Goal: Transaction & Acquisition: Purchase product/service

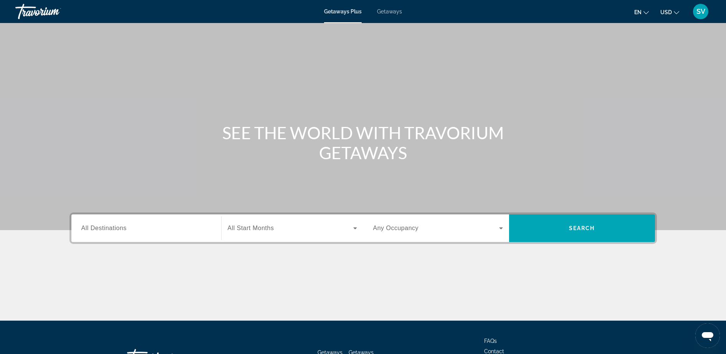
click at [136, 232] on input "Destination All Destinations" at bounding box center [146, 228] width 130 height 9
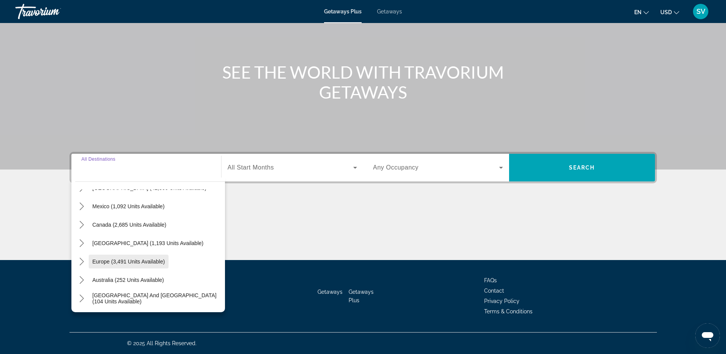
scroll to position [48, 0]
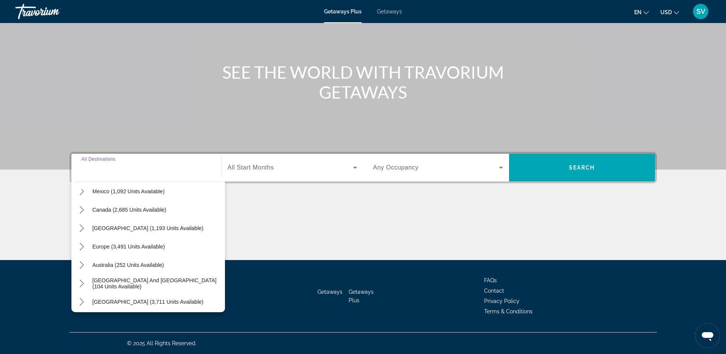
click at [123, 246] on span "Europe (3,491 units available)" at bounding box center [129, 247] width 73 height 6
type input "**********"
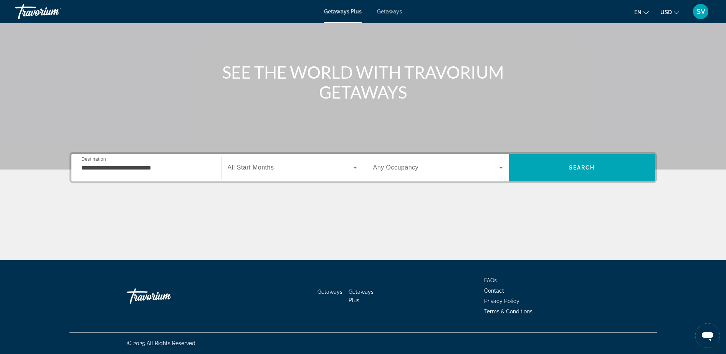
click at [254, 161] on div "Search widget" at bounding box center [292, 168] width 129 height 22
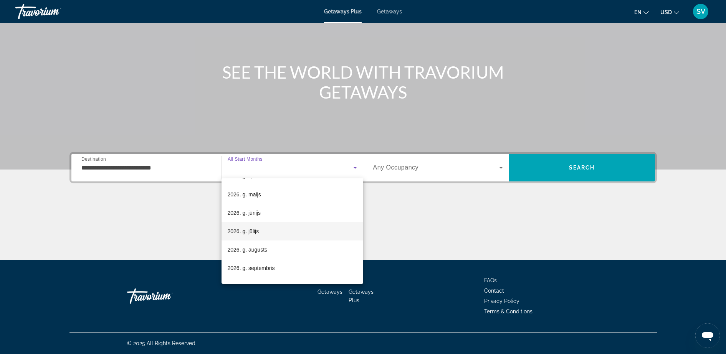
scroll to position [144, 0]
click at [256, 215] on span "2026. g. jūnijs" at bounding box center [244, 212] width 33 height 9
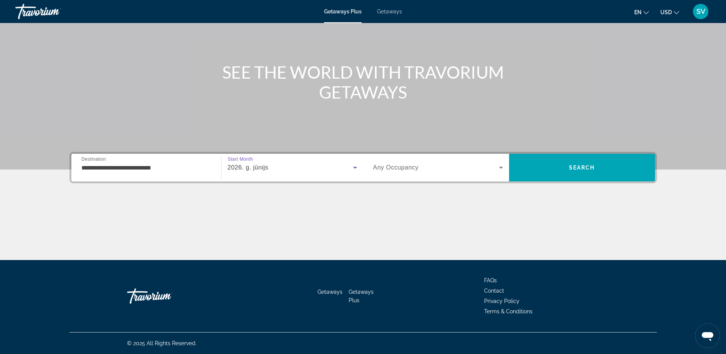
click at [425, 168] on span "Search widget" at bounding box center [436, 167] width 126 height 9
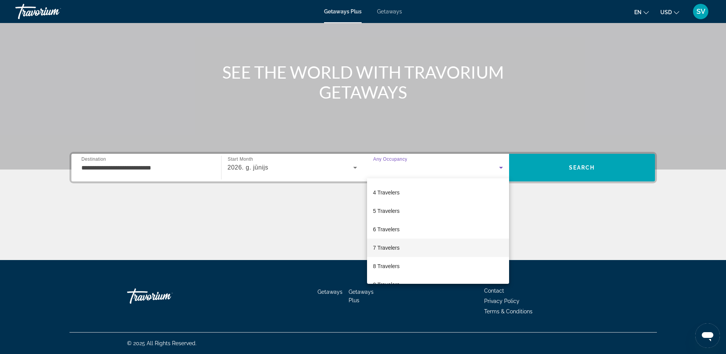
scroll to position [37, 0]
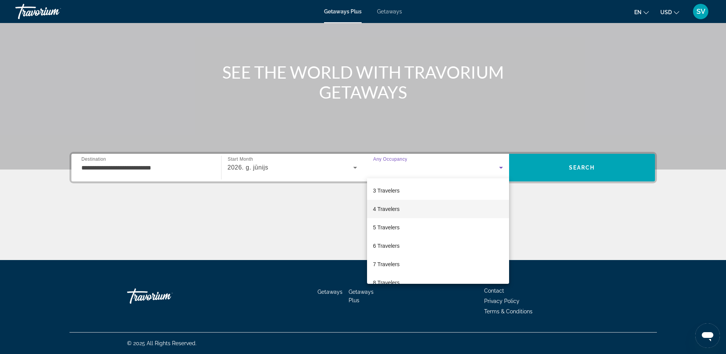
click at [399, 207] on span "4 Travelers" at bounding box center [386, 209] width 26 height 9
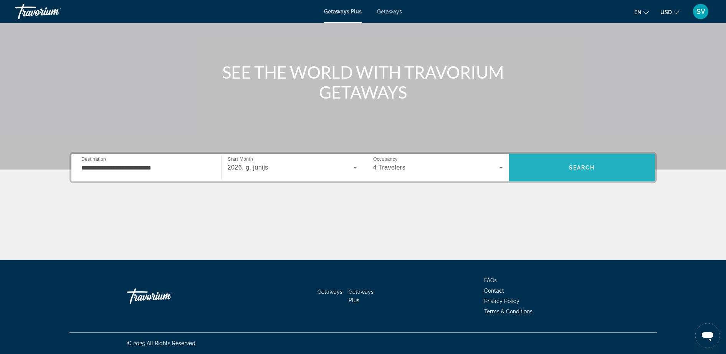
click at [557, 169] on span "Search" at bounding box center [582, 168] width 146 height 18
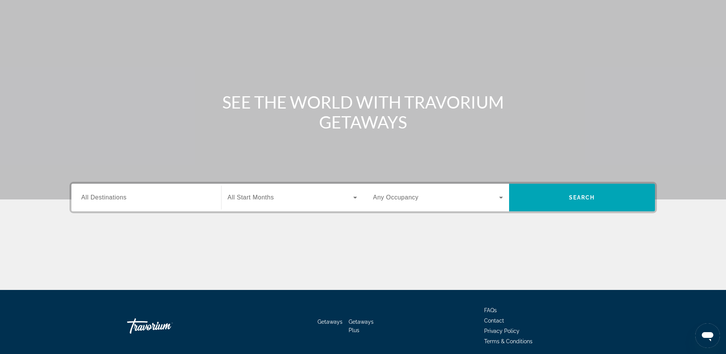
scroll to position [61, 0]
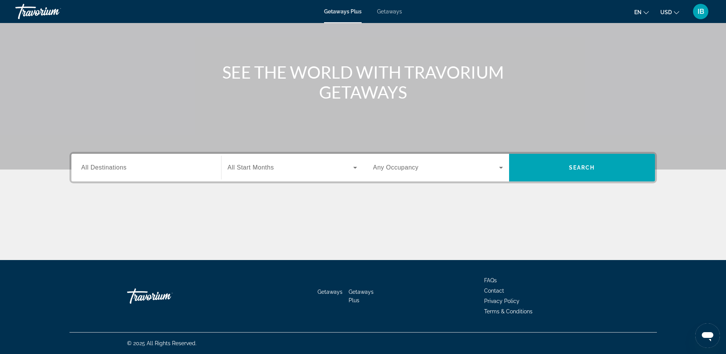
click at [126, 170] on span "All Destinations" at bounding box center [103, 167] width 45 height 7
click at [126, 170] on input "Destination All Destinations" at bounding box center [146, 168] width 130 height 9
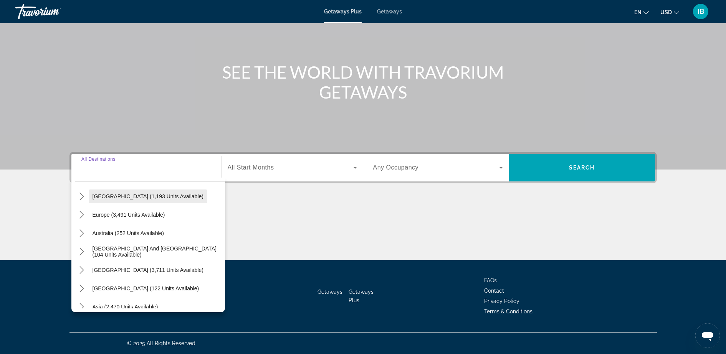
scroll to position [96, 0]
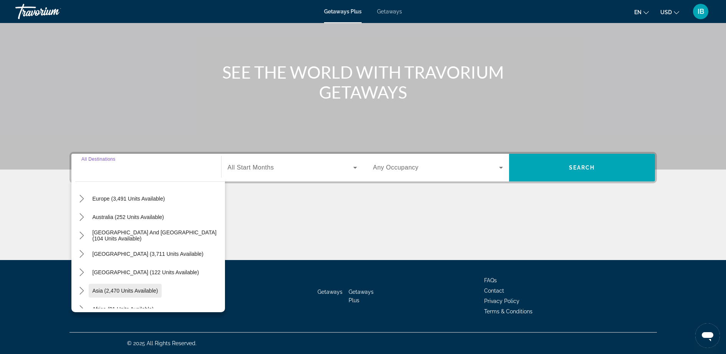
click at [116, 287] on span "Select destination: Asia (2,470 units available)" at bounding box center [125, 291] width 73 height 18
type input "**********"
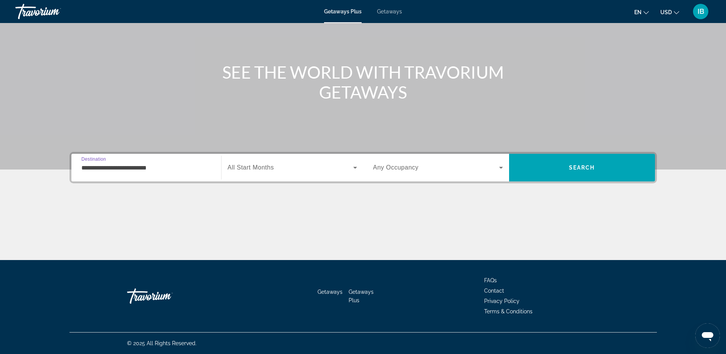
click at [266, 163] on span "Search widget" at bounding box center [291, 167] width 126 height 9
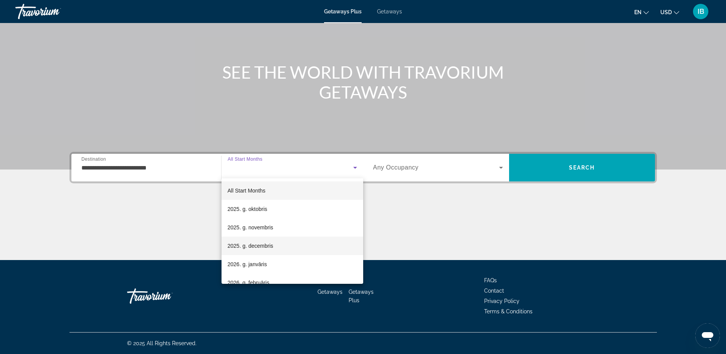
click at [259, 245] on span "2025. g. decembris" at bounding box center [251, 246] width 46 height 9
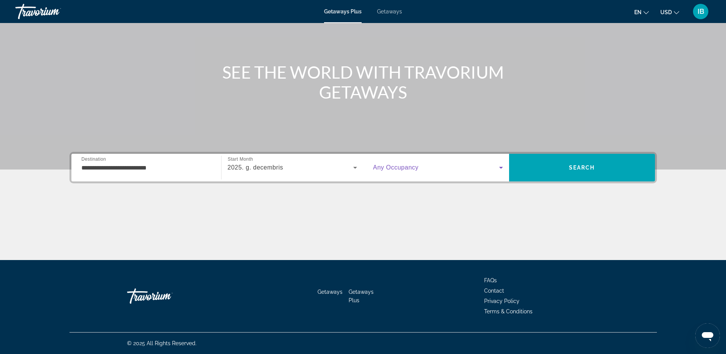
click at [422, 167] on span "Search widget" at bounding box center [436, 167] width 126 height 9
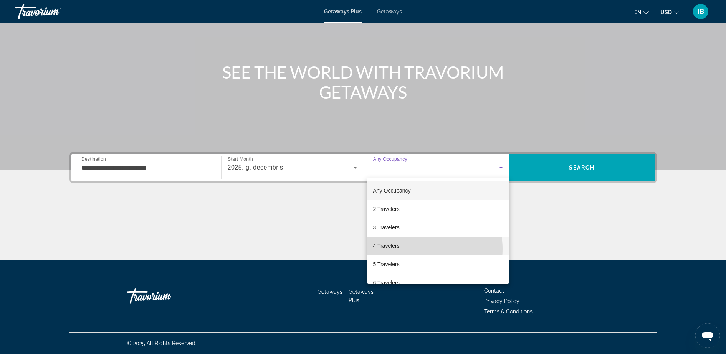
drag, startPoint x: 410, startPoint y: 251, endPoint x: 400, endPoint y: 241, distance: 14.1
drag, startPoint x: 400, startPoint y: 241, endPoint x: 397, endPoint y: 245, distance: 5.0
click at [398, 246] on span "4 Travelers" at bounding box center [386, 246] width 26 height 9
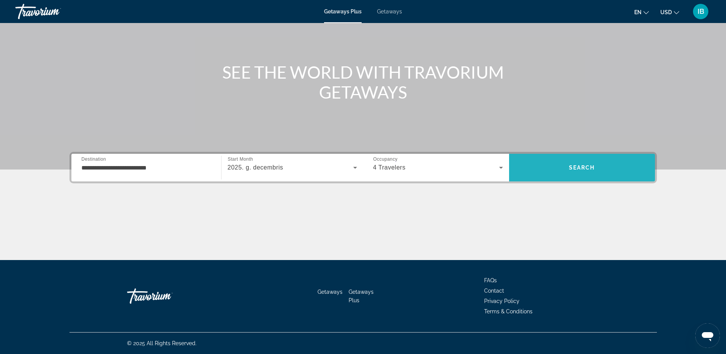
click at [559, 159] on span "Search" at bounding box center [582, 168] width 146 height 18
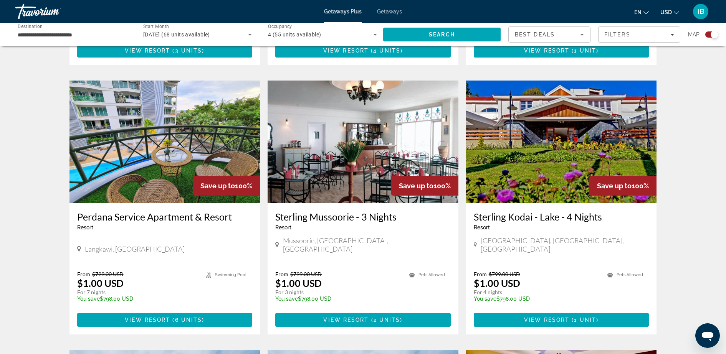
scroll to position [528, 0]
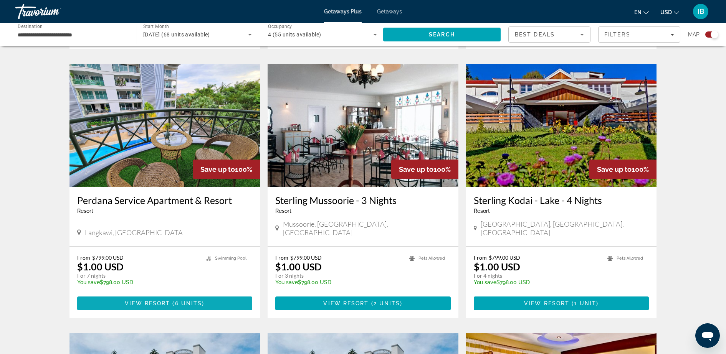
click at [190, 301] on span "6 units" at bounding box center [188, 304] width 27 height 6
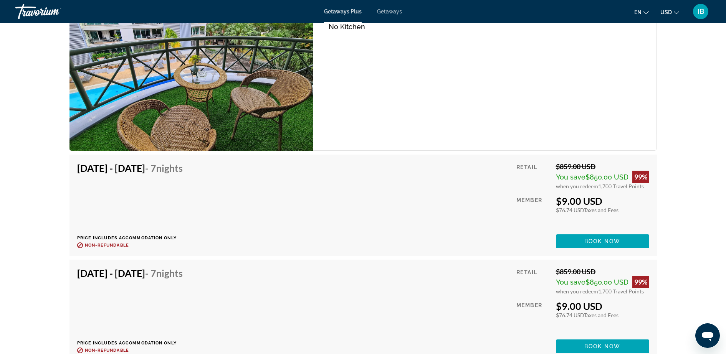
scroll to position [1344, 0]
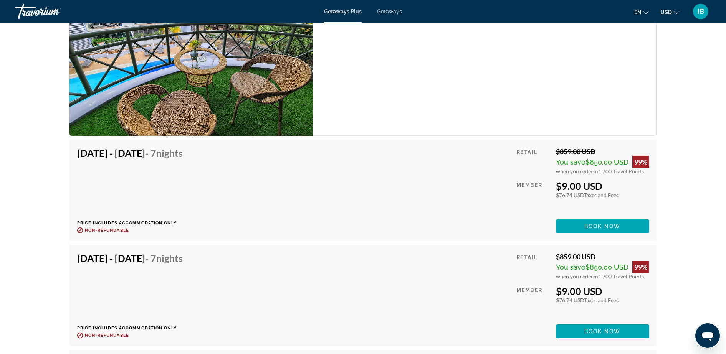
click at [599, 226] on span "Book now" at bounding box center [602, 226] width 36 height 6
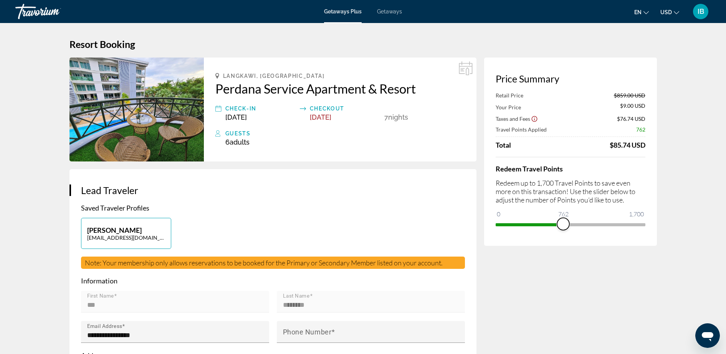
drag, startPoint x: 639, startPoint y: 226, endPoint x: 569, endPoint y: 238, distance: 70.5
click at [569, 238] on div "Price Summary Retail Price $859.00 USD Your Price $9.00 USD Taxes and Fees $76.…" at bounding box center [570, 152] width 173 height 189
drag, startPoint x: 603, startPoint y: 223, endPoint x: 525, endPoint y: 232, distance: 78.5
click at [525, 232] on div "Price Summary Retail Price $859.00 USD Your Price $440.00 USD Taxes and Fees $1…" at bounding box center [570, 152] width 173 height 189
drag, startPoint x: 524, startPoint y: 223, endPoint x: 547, endPoint y: 222, distance: 23.1
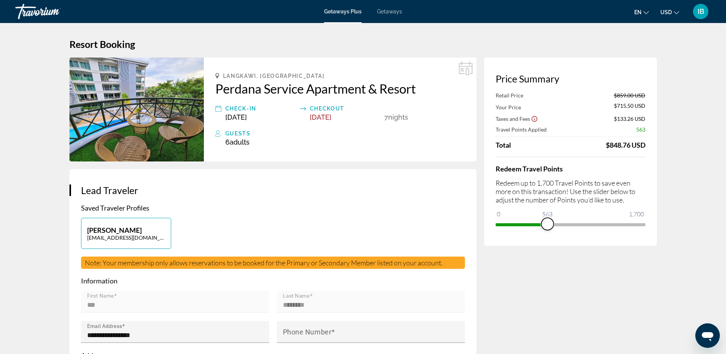
click at [547, 222] on span "ngx-slider" at bounding box center [547, 224] width 12 height 12
drag, startPoint x: 558, startPoint y: 222, endPoint x: 639, endPoint y: 221, distance: 81.0
click at [629, 222] on span "ngx-slider" at bounding box center [622, 224] width 12 height 12
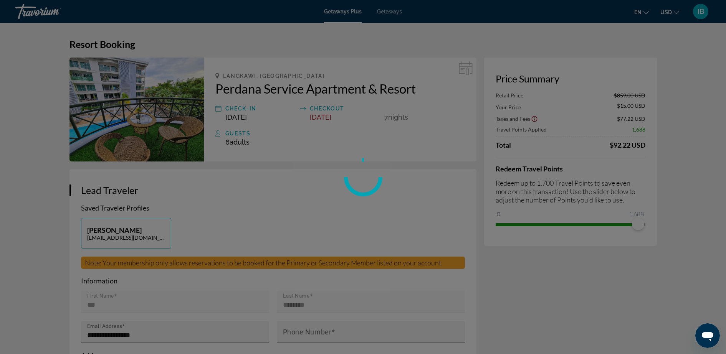
drag, startPoint x: 639, startPoint y: 201, endPoint x: 645, endPoint y: 200, distance: 6.3
click at [645, 200] on div at bounding box center [363, 177] width 726 height 354
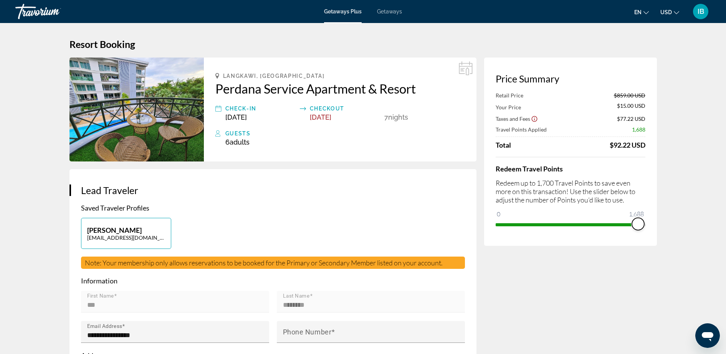
click at [653, 225] on div "Price Summary Retail Price $859.00 USD Your Price $15.00 USD Taxes and Fees $77…" at bounding box center [570, 152] width 173 height 189
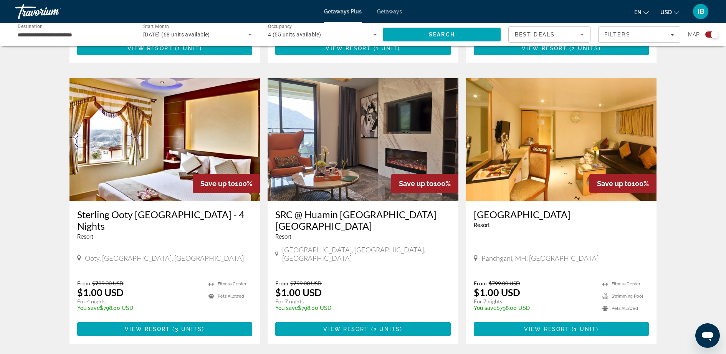
scroll to position [1104, 0]
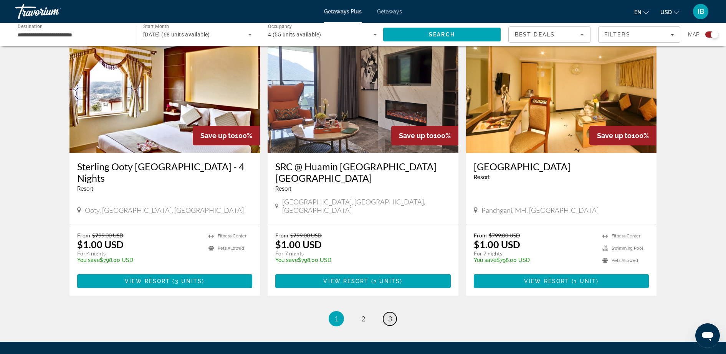
click at [393, 313] on link "page 3" at bounding box center [389, 319] width 13 height 13
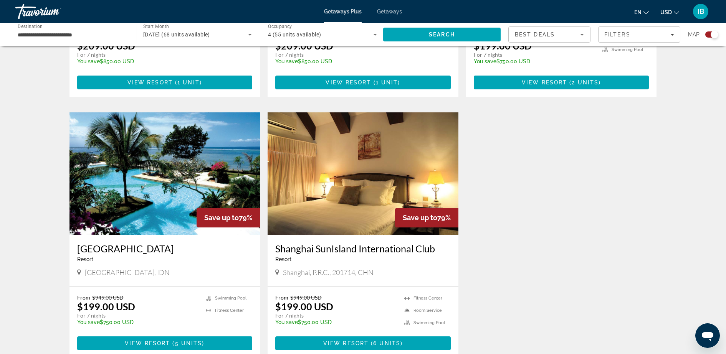
scroll to position [480, 0]
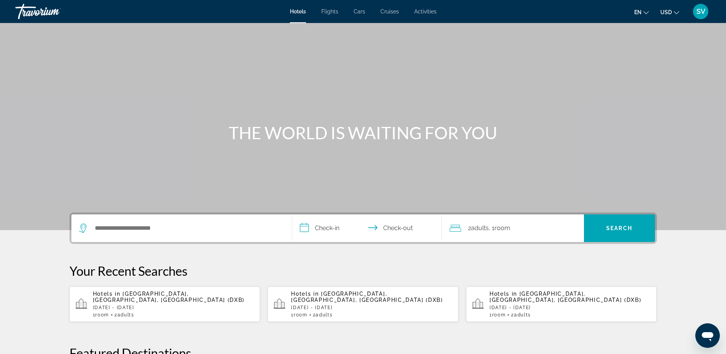
click at [699, 10] on span "SV" at bounding box center [701, 12] width 9 height 8
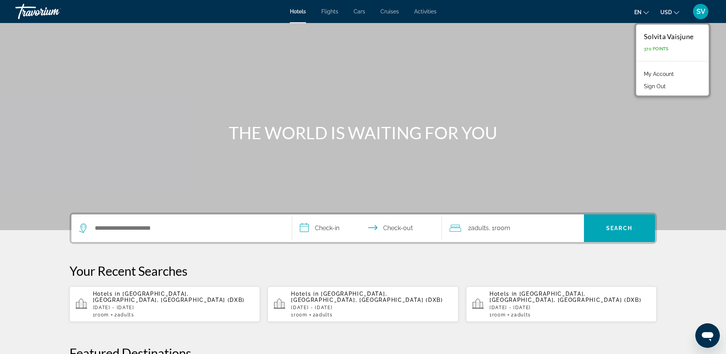
click at [169, 236] on div "Search widget" at bounding box center [181, 229] width 205 height 28
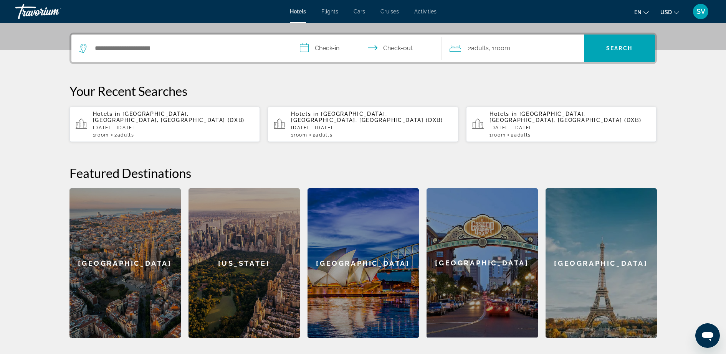
scroll to position [188, 0]
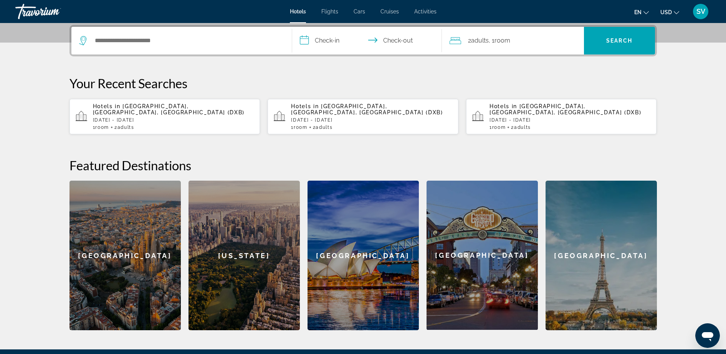
click at [126, 47] on div "Search widget" at bounding box center [181, 41] width 205 height 28
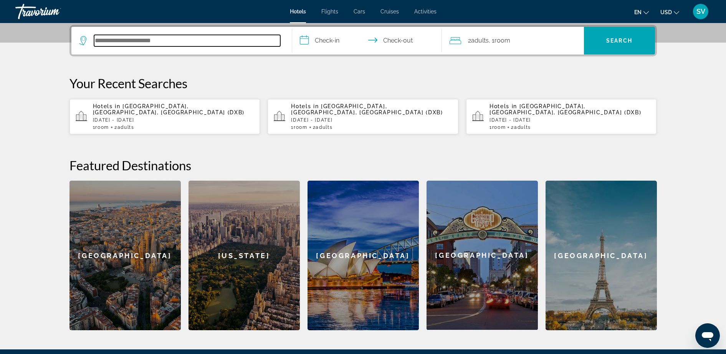
click at [118, 39] on input "Search hotel destination" at bounding box center [187, 41] width 186 height 12
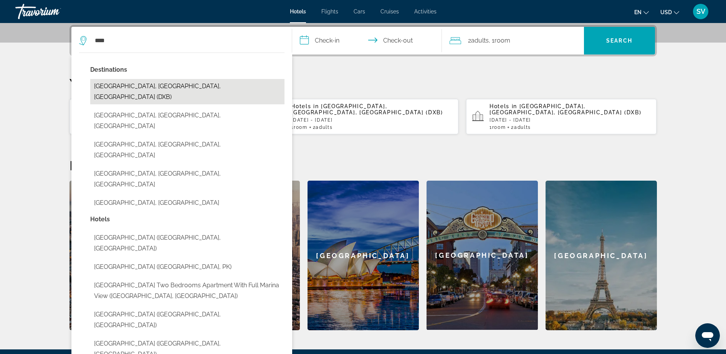
click at [133, 91] on button "[GEOGRAPHIC_DATA], [GEOGRAPHIC_DATA], [GEOGRAPHIC_DATA] (DXB)" at bounding box center [187, 91] width 194 height 25
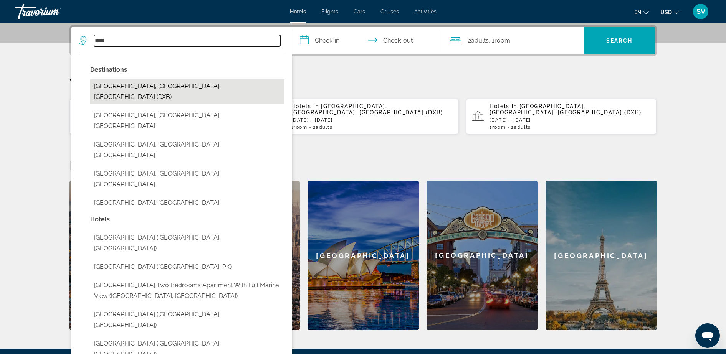
type input "**********"
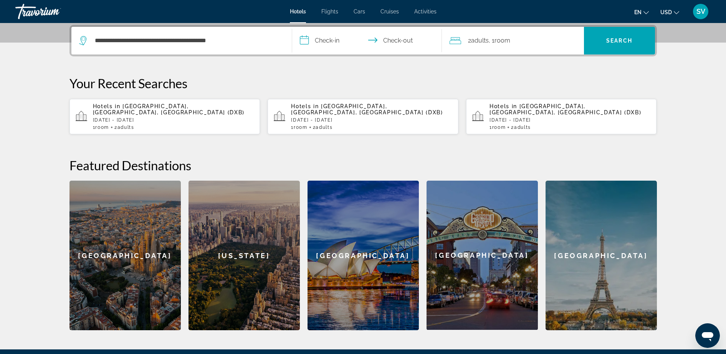
click at [322, 38] on input "**********" at bounding box center [368, 42] width 153 height 30
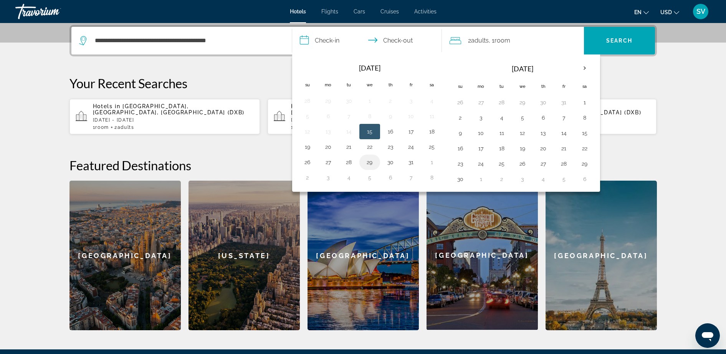
drag, startPoint x: 369, startPoint y: 163, endPoint x: 374, endPoint y: 164, distance: 5.8
click at [369, 163] on button "29" at bounding box center [370, 162] width 12 height 11
click at [391, 166] on button "30" at bounding box center [390, 162] width 12 height 11
type input "**********"
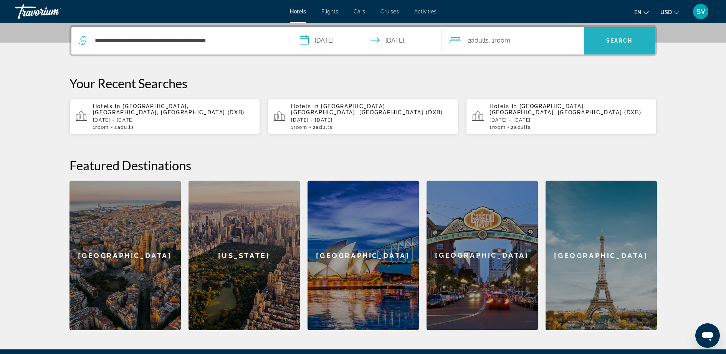
click at [618, 44] on span "Search" at bounding box center [619, 40] width 71 height 18
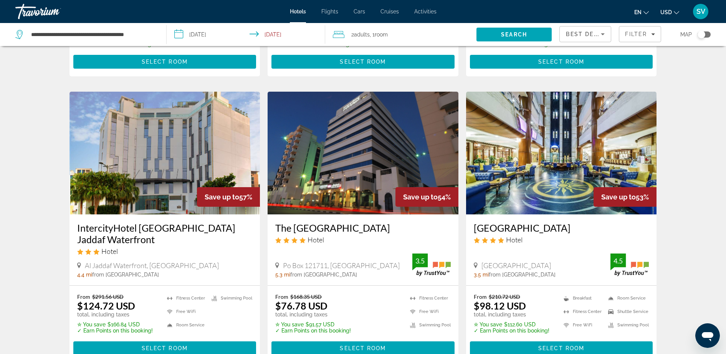
scroll to position [288, 0]
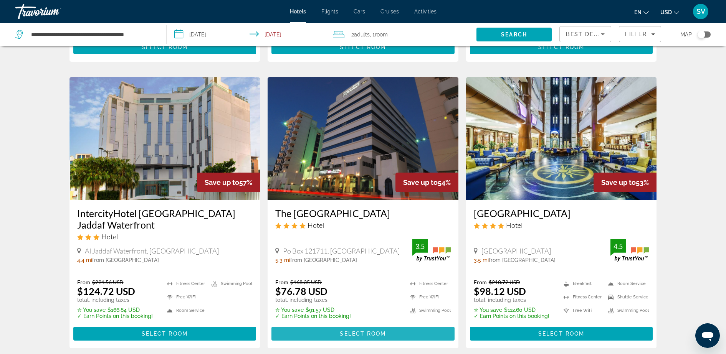
click at [369, 325] on span "Main content" at bounding box center [362, 334] width 183 height 18
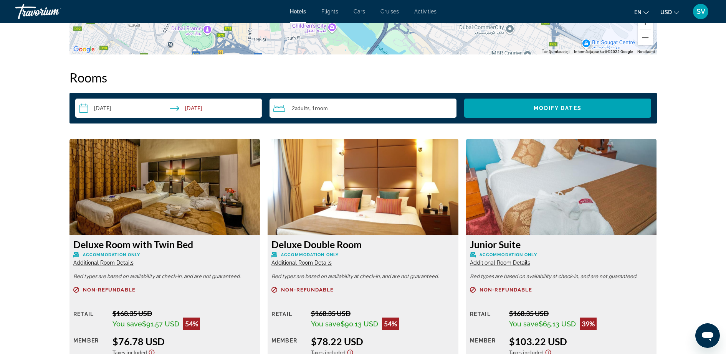
scroll to position [816, 0]
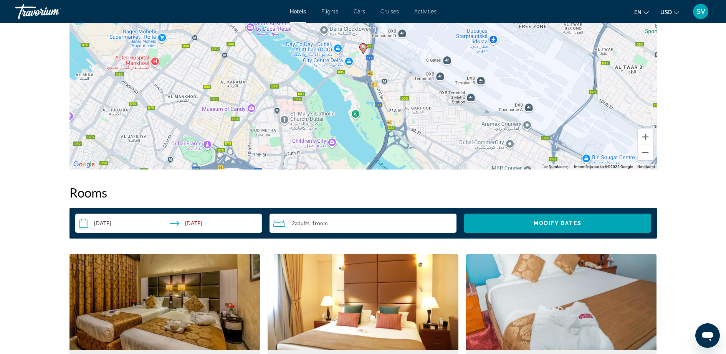
click at [336, 15] on div "Hotels Flights Cars Cruises Activities Hotels Flights Cars Cruises Activities e…" at bounding box center [363, 12] width 726 height 20
click at [333, 11] on span "Flights" at bounding box center [329, 11] width 17 height 6
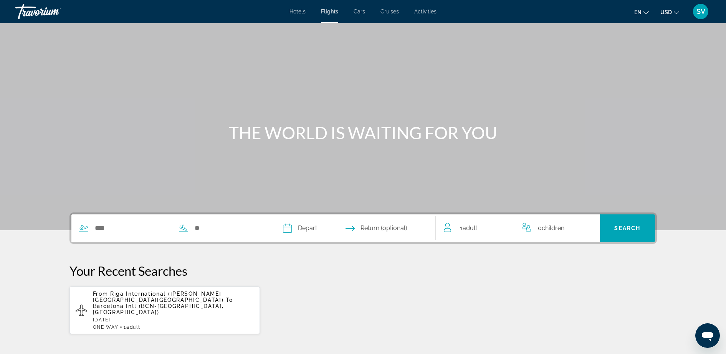
click at [359, 13] on span "Cars" at bounding box center [360, 11] width 12 height 6
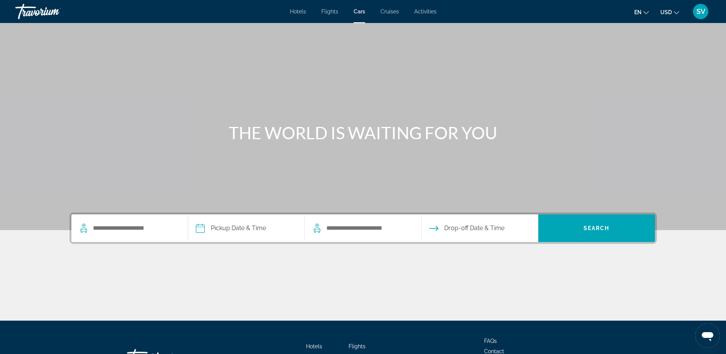
click at [386, 12] on span "Cruises" at bounding box center [390, 11] width 18 height 6
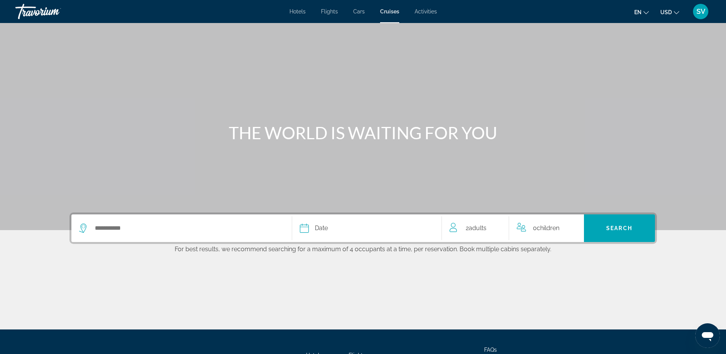
click at [426, 10] on span "Activities" at bounding box center [426, 11] width 22 height 6
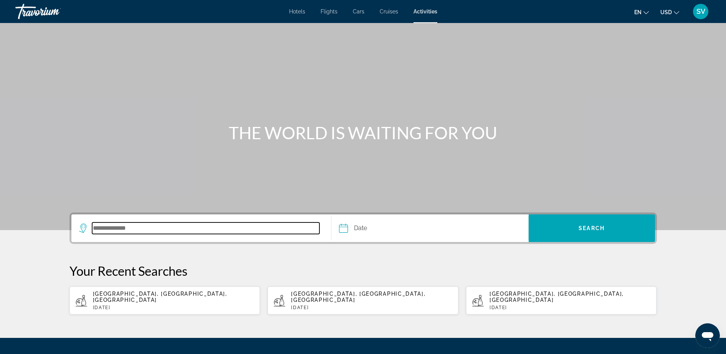
click at [142, 232] on input "Search destination" at bounding box center [206, 229] width 228 height 12
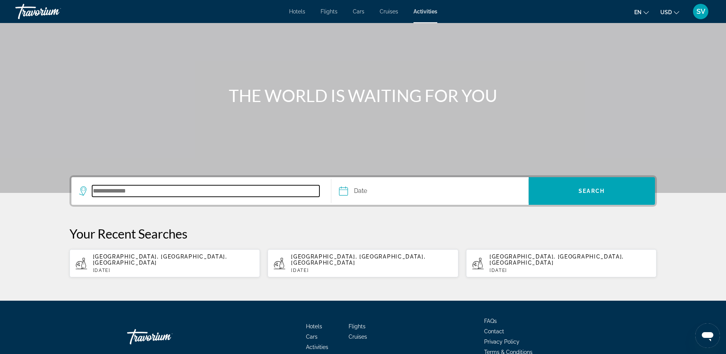
scroll to position [72, 0]
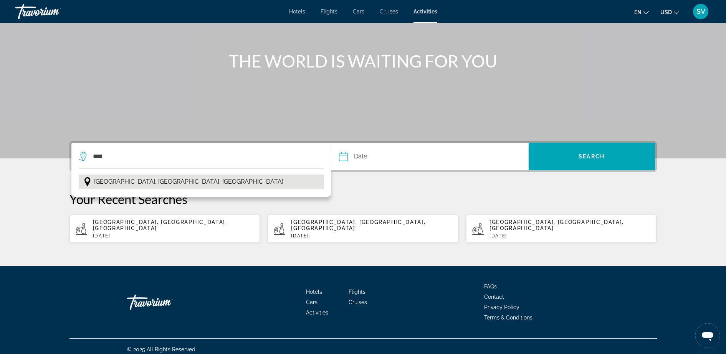
click at [124, 177] on span "Barcelona, Catalonia, Spain" at bounding box center [188, 182] width 189 height 11
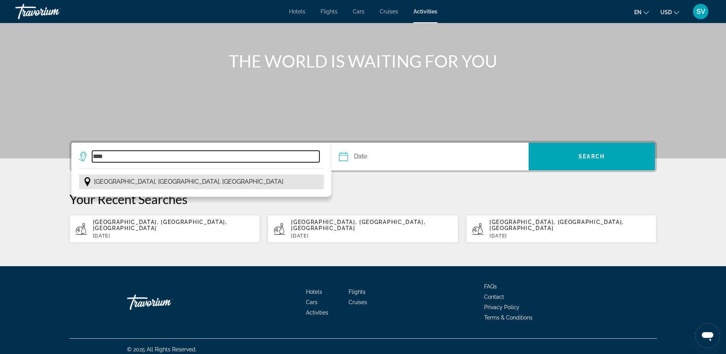
type input "**********"
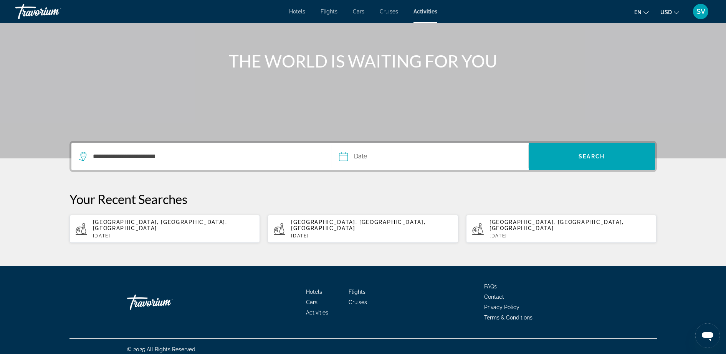
click at [365, 157] on input "Date" at bounding box center [386, 158] width 98 height 30
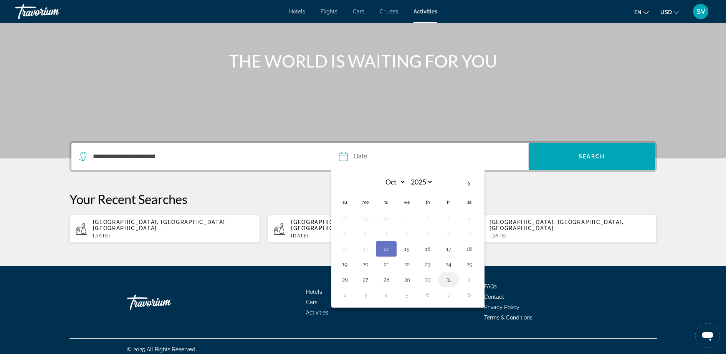
click at [450, 281] on button "31" at bounding box center [448, 280] width 12 height 11
type input "**********"
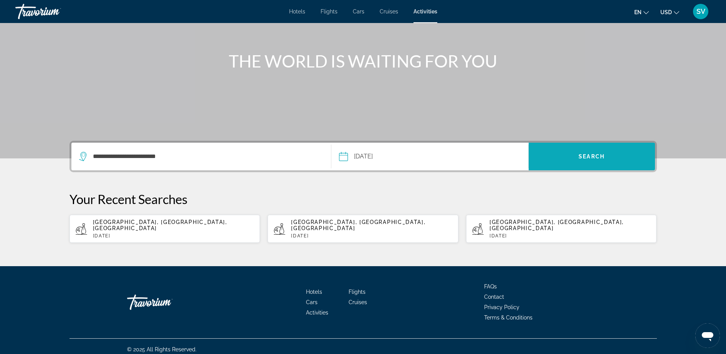
click at [576, 162] on span "Search" at bounding box center [592, 156] width 126 height 18
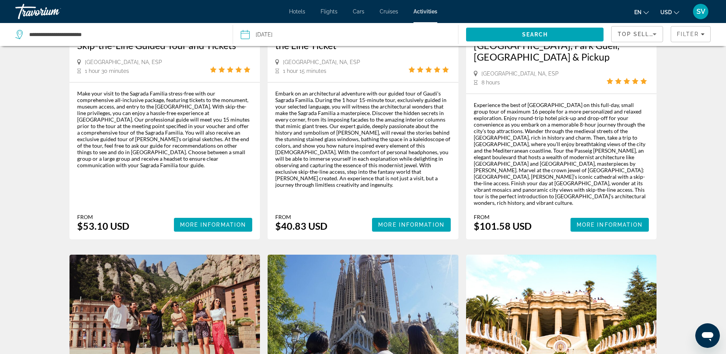
scroll to position [192, 0]
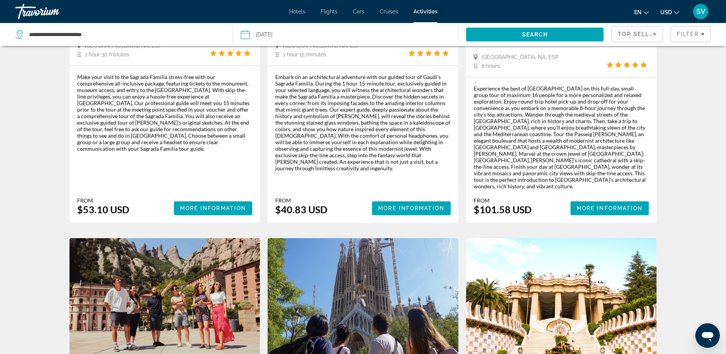
click at [705, 11] on span "SV" at bounding box center [701, 12] width 9 height 8
click at [655, 74] on link "My Account" at bounding box center [659, 74] width 38 height 10
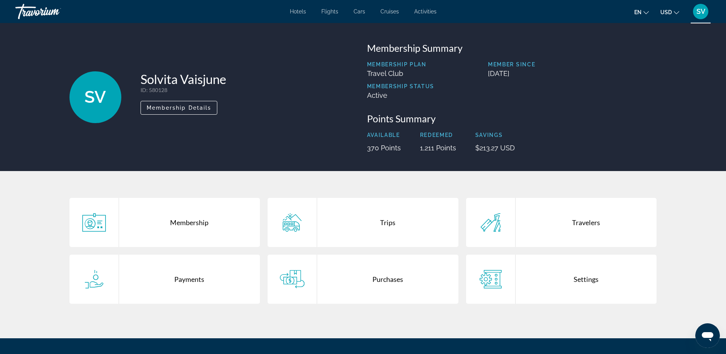
click at [391, 225] on div "Trips" at bounding box center [387, 222] width 141 height 49
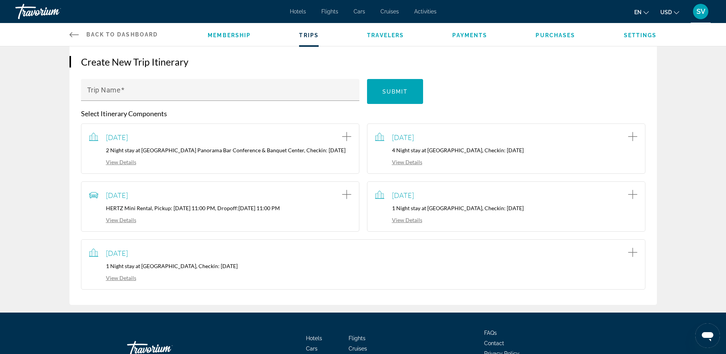
scroll to position [96, 0]
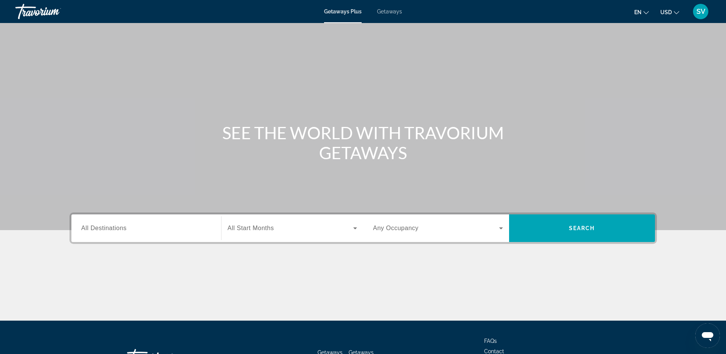
click at [117, 226] on span "All Destinations" at bounding box center [103, 228] width 45 height 7
click at [117, 226] on input "Destination All Destinations" at bounding box center [146, 228] width 130 height 9
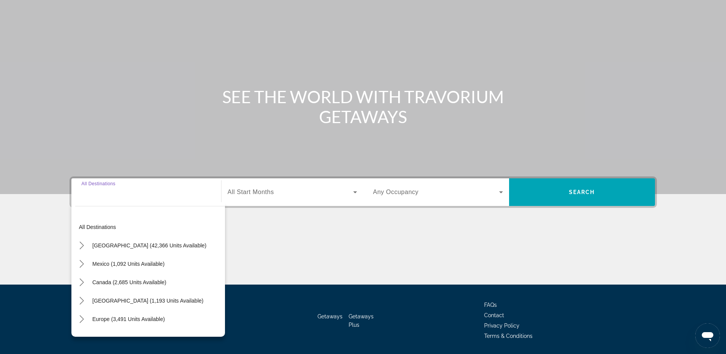
scroll to position [61, 0]
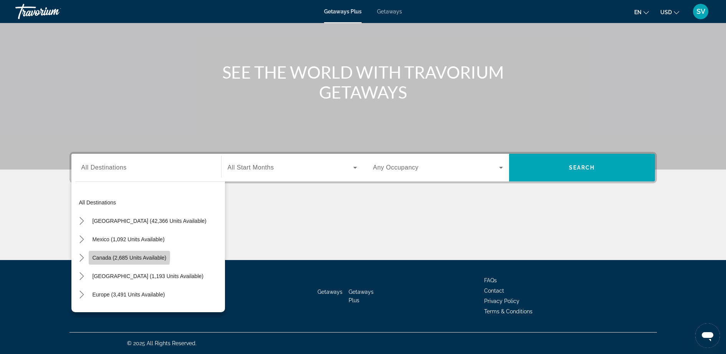
click at [122, 256] on span "Canada (2,685 units available)" at bounding box center [130, 258] width 74 height 6
type input "**********"
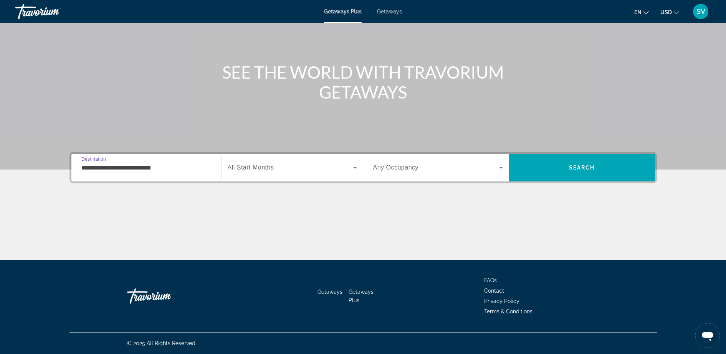
click at [258, 173] on div "Search widget" at bounding box center [292, 168] width 129 height 22
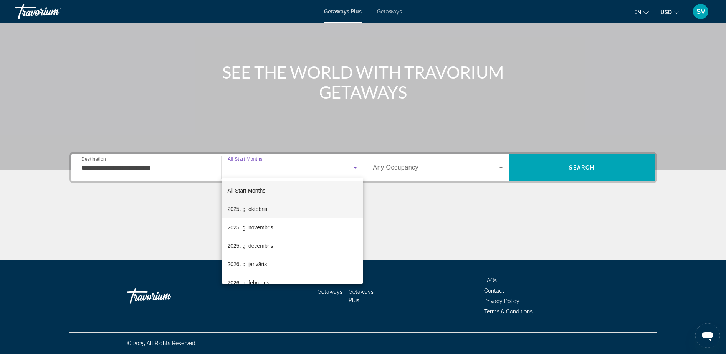
drag, startPoint x: 257, startPoint y: 247, endPoint x: 292, endPoint y: 216, distance: 47.0
click at [257, 247] on span "2025. g. decembris" at bounding box center [251, 246] width 46 height 9
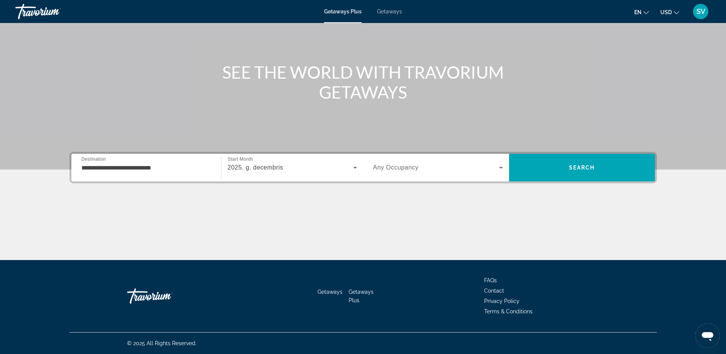
click at [401, 164] on span "Any Occupancy" at bounding box center [396, 167] width 46 height 7
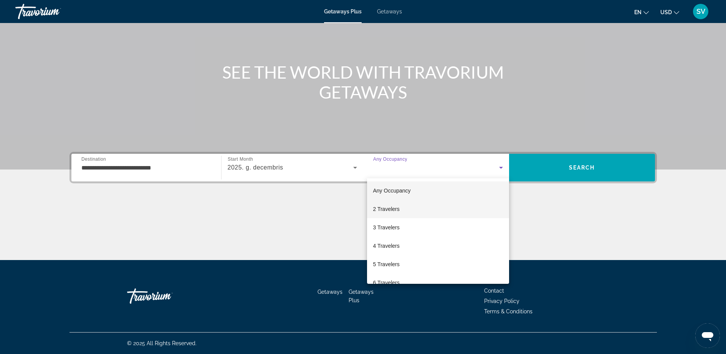
click at [391, 209] on span "2 Travelers" at bounding box center [386, 209] width 26 height 9
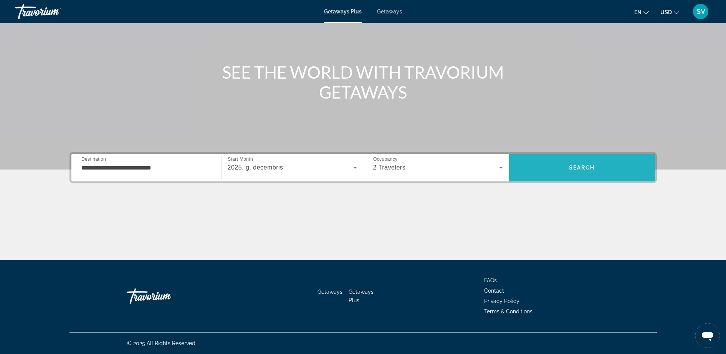
click at [545, 171] on span "Search" at bounding box center [582, 168] width 146 height 18
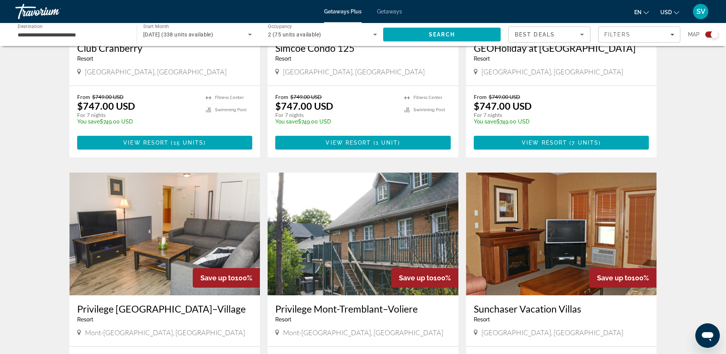
scroll to position [768, 0]
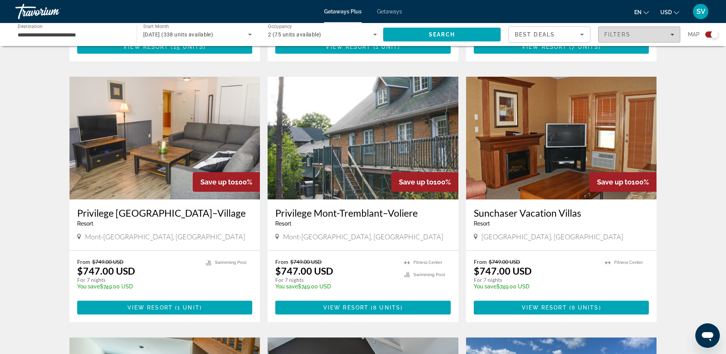
click at [671, 32] on div "Filters" at bounding box center [639, 34] width 70 height 6
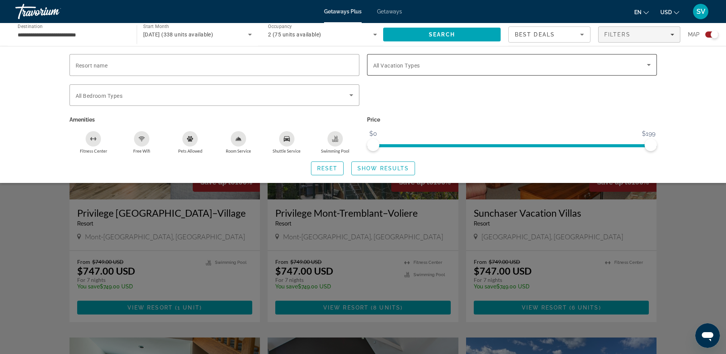
click at [650, 64] on icon "Search widget" at bounding box center [649, 65] width 4 height 2
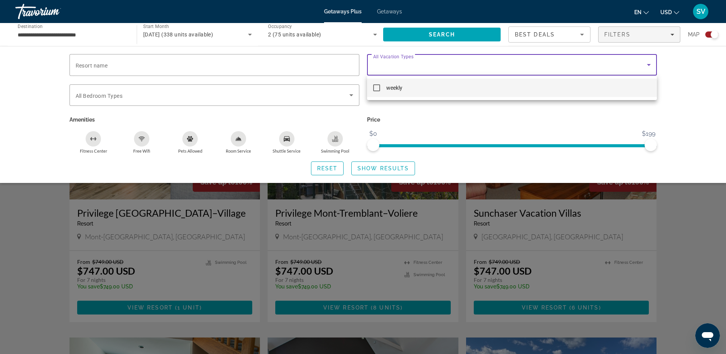
click at [451, 108] on div at bounding box center [363, 177] width 726 height 354
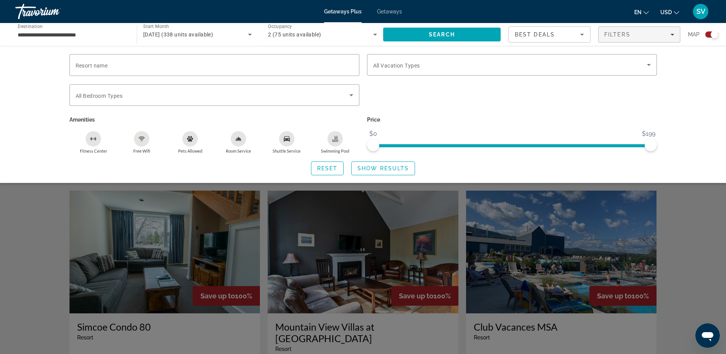
scroll to position [960, 0]
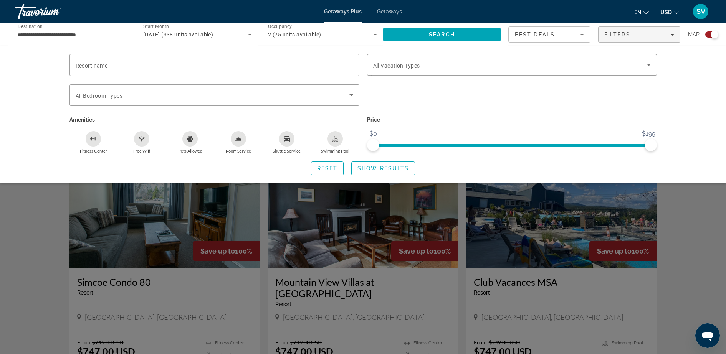
click at [657, 235] on div "Search widget" at bounding box center [363, 234] width 726 height 239
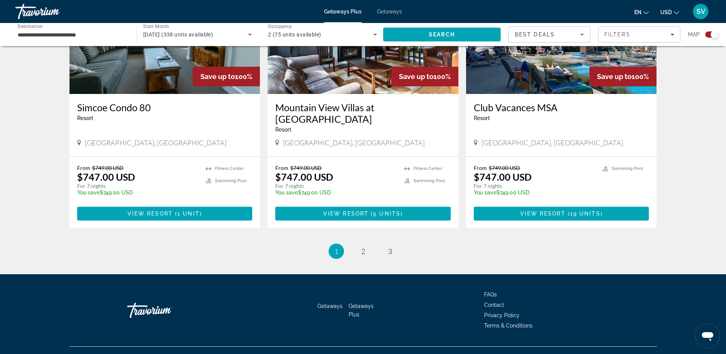
scroll to position [1137, 0]
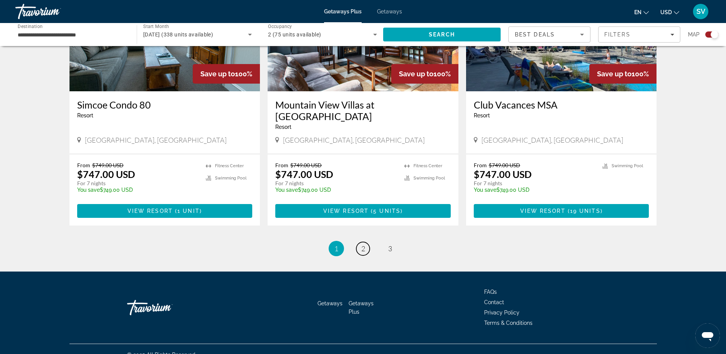
click at [362, 245] on span "2" at bounding box center [363, 249] width 4 height 8
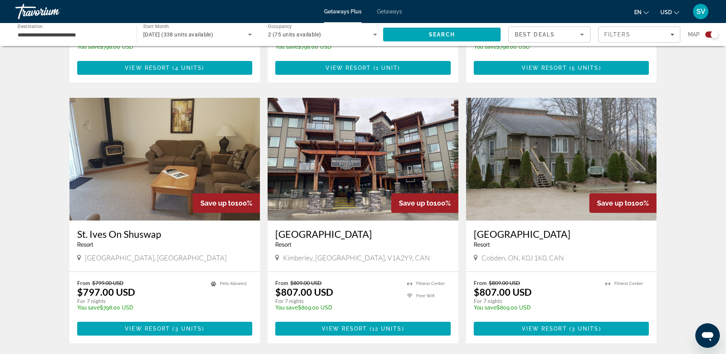
scroll to position [1126, 0]
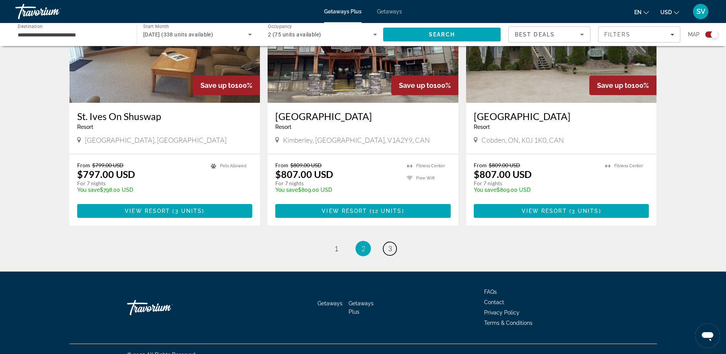
click at [392, 242] on link "page 3" at bounding box center [389, 248] width 13 height 13
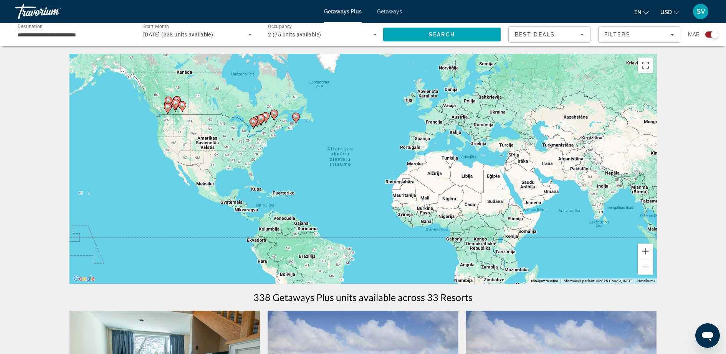
click at [391, 10] on span "Getaways" at bounding box center [389, 11] width 25 height 6
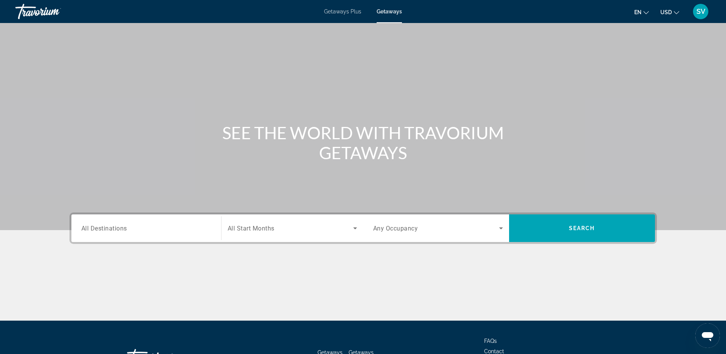
click at [124, 229] on span "All Destinations" at bounding box center [104, 228] width 46 height 7
click at [124, 229] on input "Destination All Destinations" at bounding box center [146, 228] width 130 height 9
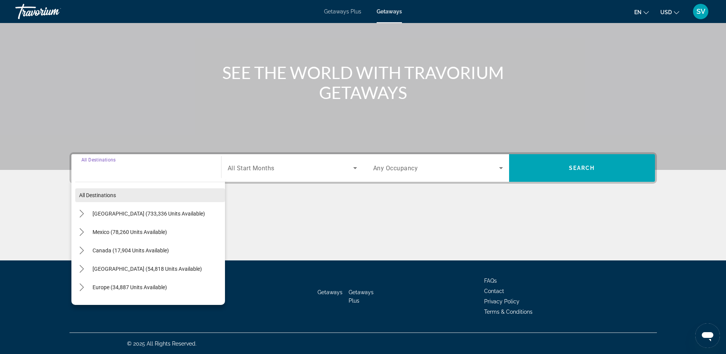
scroll to position [61, 0]
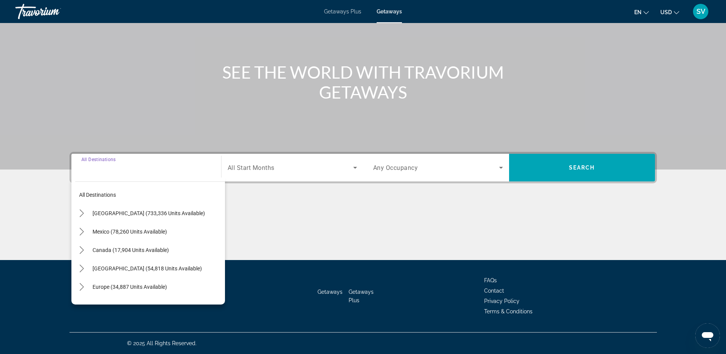
click at [138, 249] on span "Canada (17,904 units available)" at bounding box center [131, 250] width 76 height 6
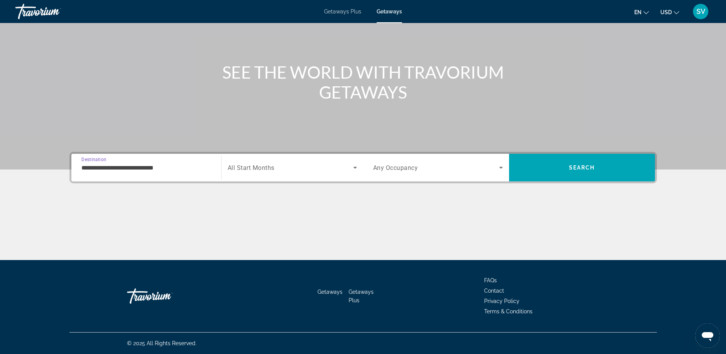
click at [263, 162] on div "Search widget" at bounding box center [292, 168] width 129 height 22
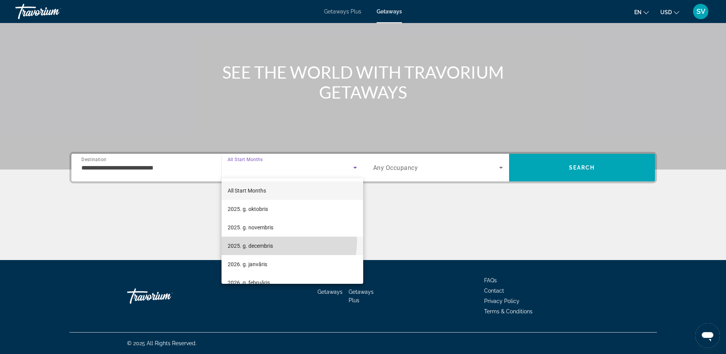
click at [264, 240] on mat-option "2025. g. decembris" at bounding box center [293, 246] width 142 height 18
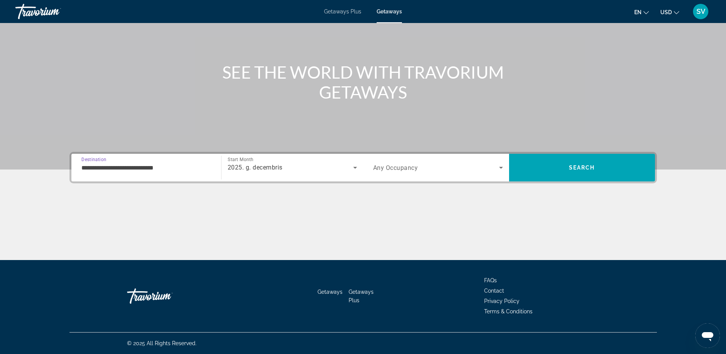
click at [182, 172] on input "**********" at bounding box center [146, 168] width 130 height 9
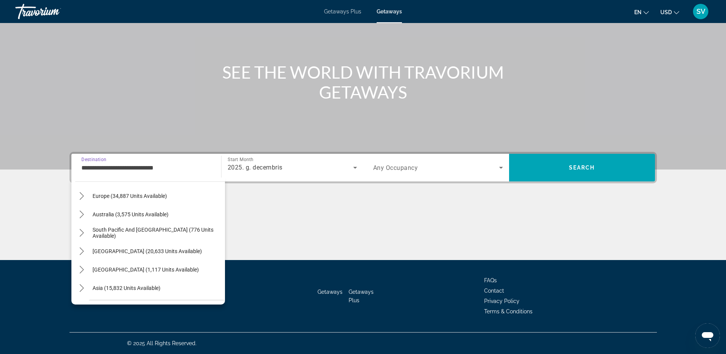
scroll to position [161, 0]
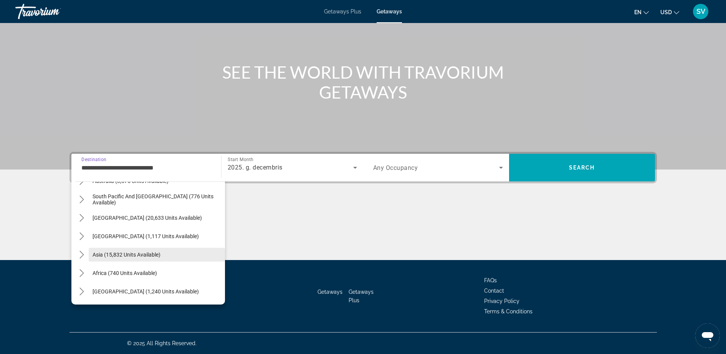
click at [113, 246] on span "Select destination: Asia (15,832 units available)" at bounding box center [157, 255] width 136 height 18
type input "**********"
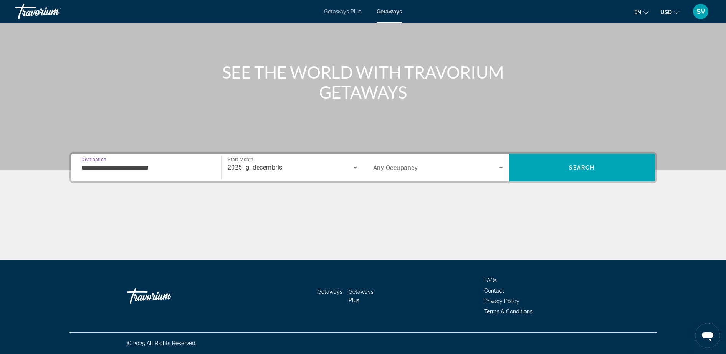
click at [386, 168] on span "Any Occupancy" at bounding box center [395, 167] width 45 height 7
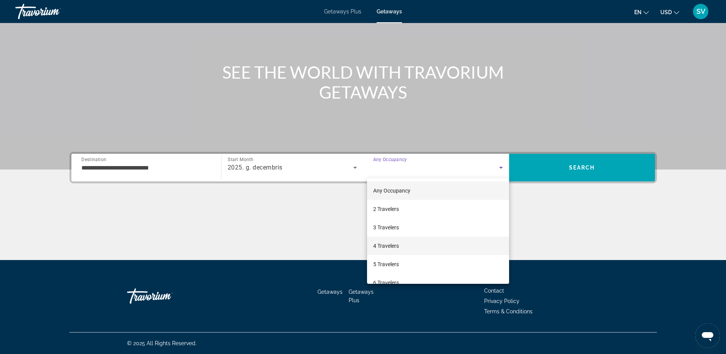
click at [384, 242] on span "4 Travelers" at bounding box center [386, 246] width 26 height 9
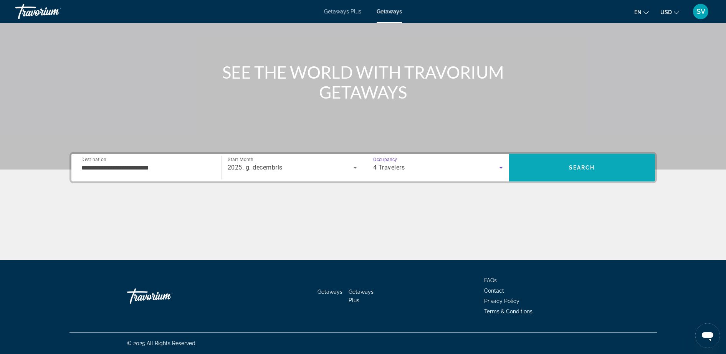
click at [578, 166] on span "Search" at bounding box center [582, 168] width 26 height 6
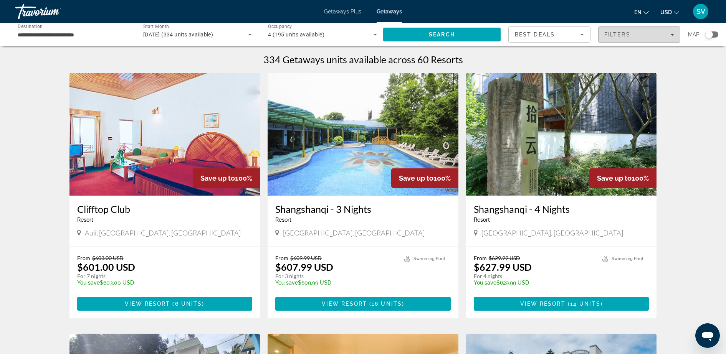
click at [674, 36] on span "Filters" at bounding box center [639, 34] width 81 height 18
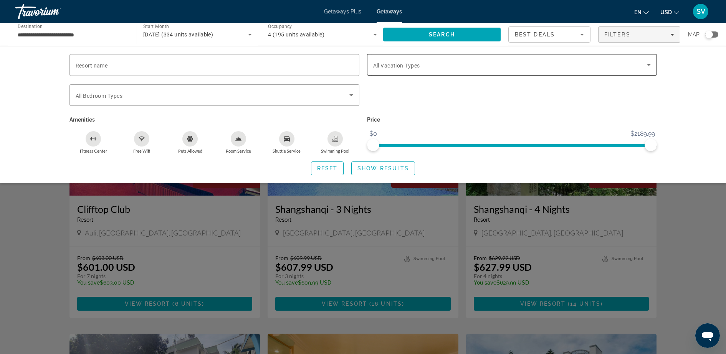
click at [476, 67] on span "Search widget" at bounding box center [510, 64] width 274 height 9
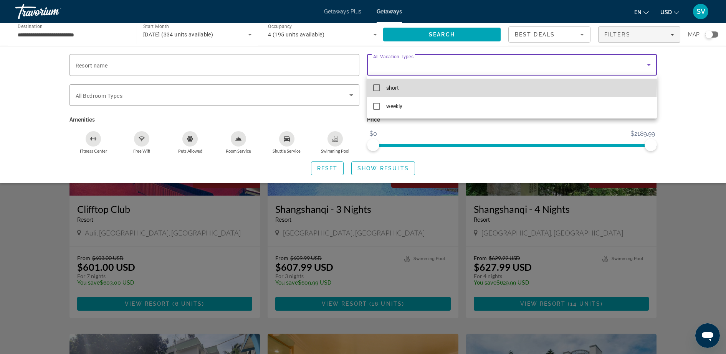
click at [391, 83] on span "short" at bounding box center [392, 87] width 13 height 9
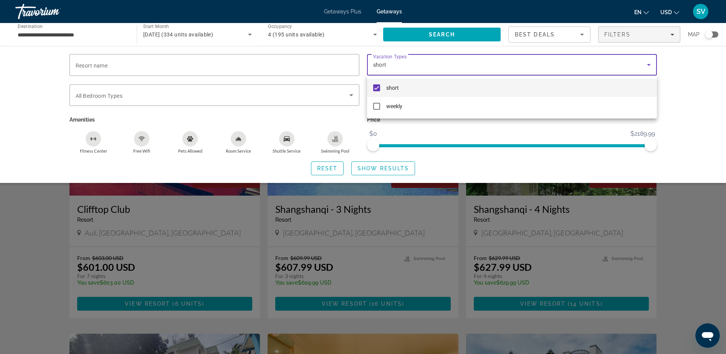
click at [389, 171] on div at bounding box center [363, 177] width 726 height 354
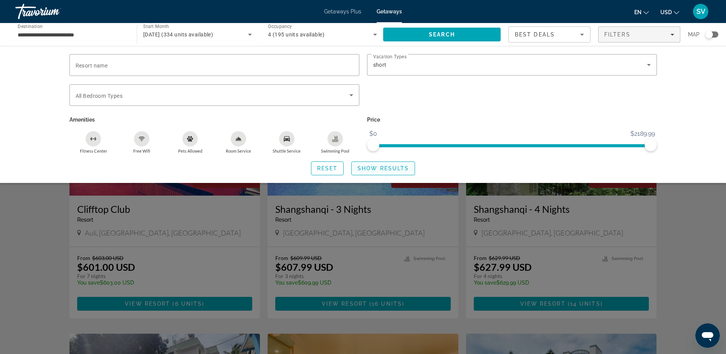
click at [387, 170] on span "Show Results" at bounding box center [382, 169] width 51 height 6
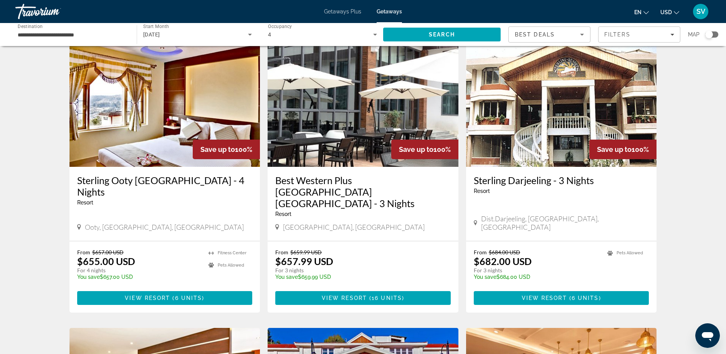
scroll to position [288, 0]
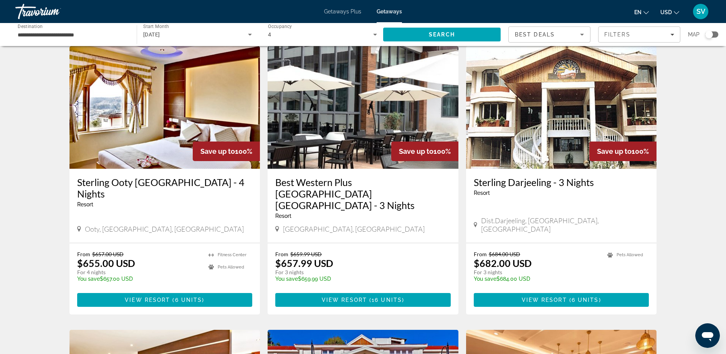
click at [342, 127] on img "Main content" at bounding box center [363, 107] width 191 height 123
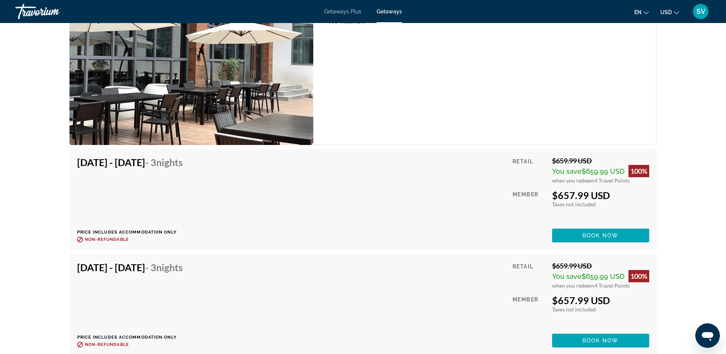
scroll to position [1200, 0]
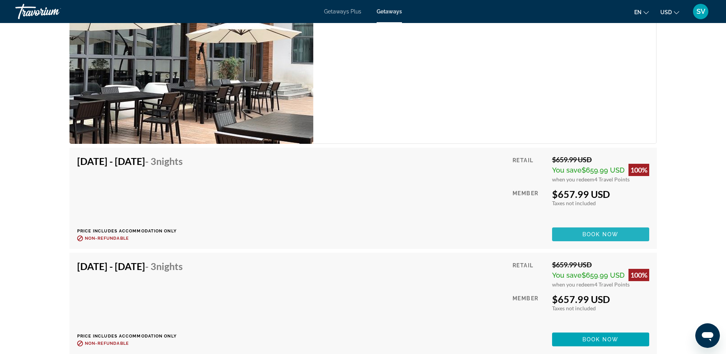
click at [583, 231] on span "Main content" at bounding box center [600, 234] width 97 height 18
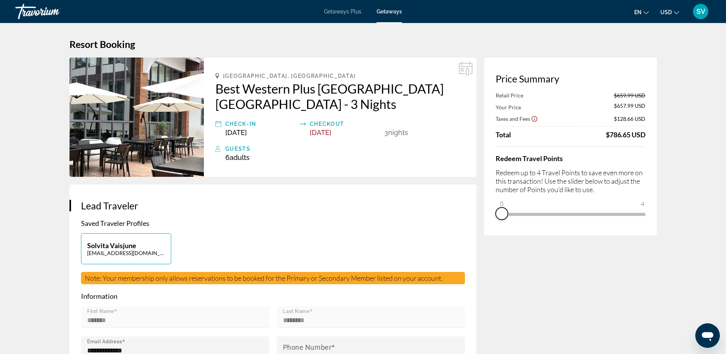
drag, startPoint x: 638, startPoint y: 222, endPoint x: 471, endPoint y: 230, distance: 167.2
drag, startPoint x: 497, startPoint y: 204, endPoint x: 659, endPoint y: 201, distance: 161.3
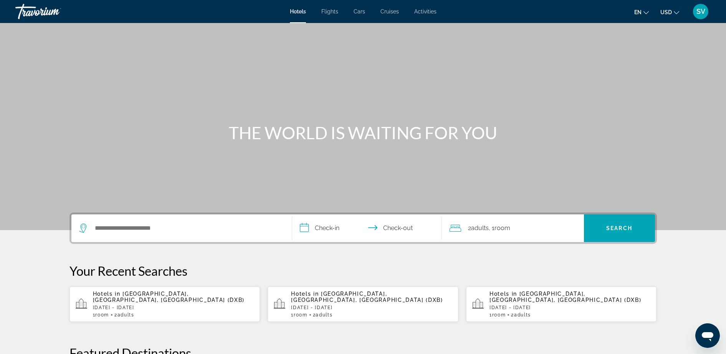
click at [669, 13] on span "USD" at bounding box center [666, 12] width 12 height 6
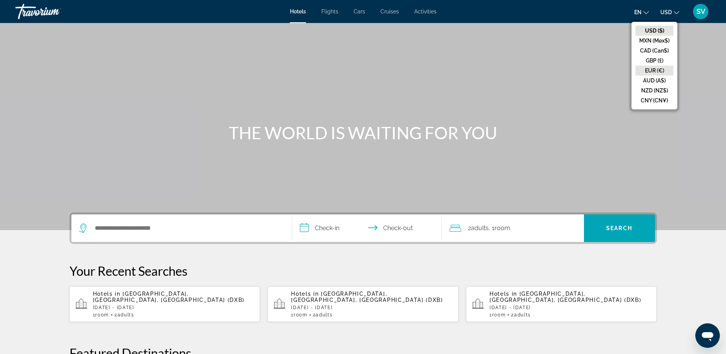
click at [649, 67] on button "EUR (€)" at bounding box center [655, 71] width 38 height 10
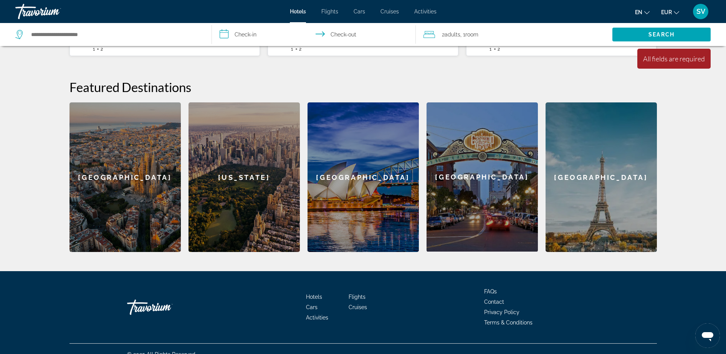
scroll to position [271, 0]
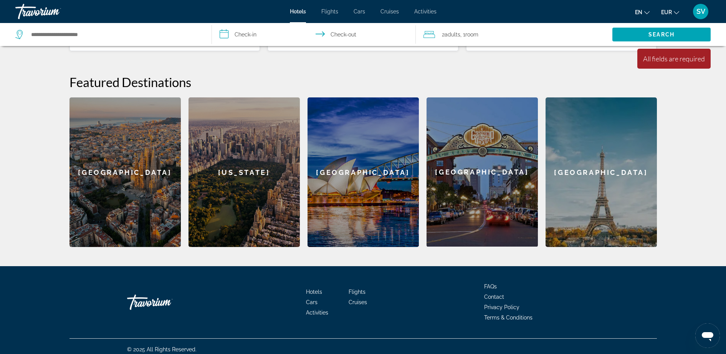
click at [142, 182] on div "[GEOGRAPHIC_DATA]" at bounding box center [125, 173] width 111 height 150
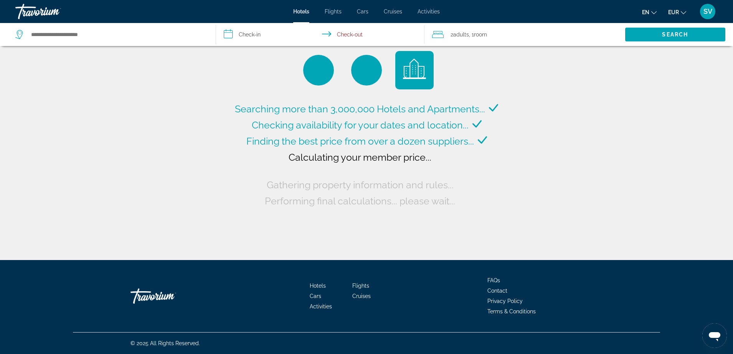
click at [141, 183] on div "Searching more than 3,000,000 Hotels and Apartments... Checking availability fo…" at bounding box center [366, 130] width 733 height 260
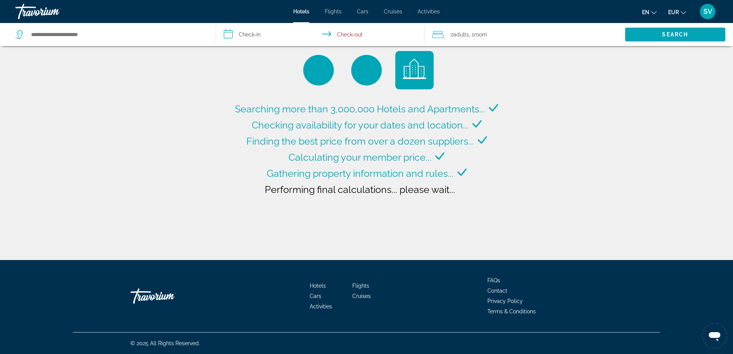
type input "**********"
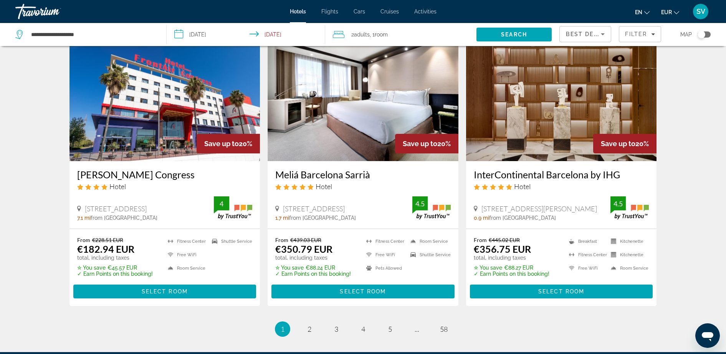
scroll to position [912, 0]
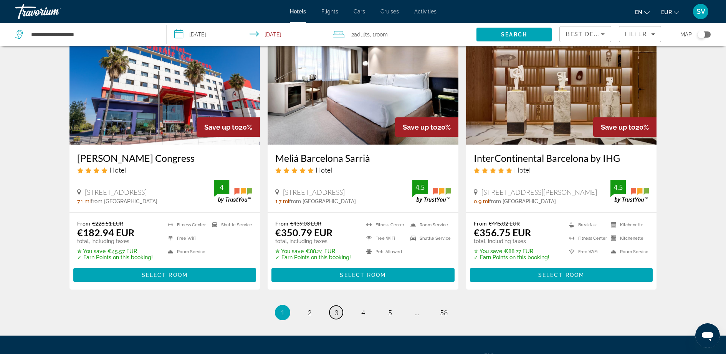
click at [338, 312] on span "3" at bounding box center [336, 313] width 4 height 8
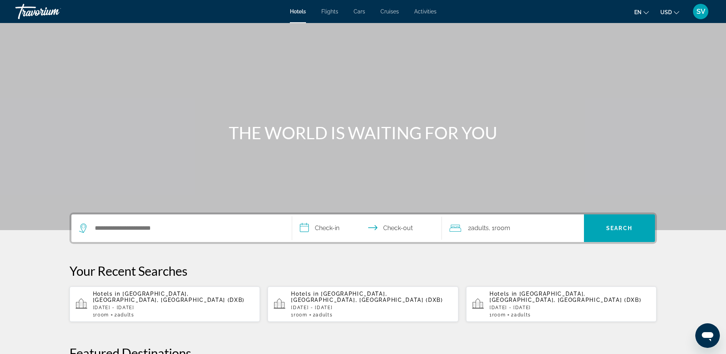
click at [701, 15] on div "SV" at bounding box center [700, 11] width 15 height 15
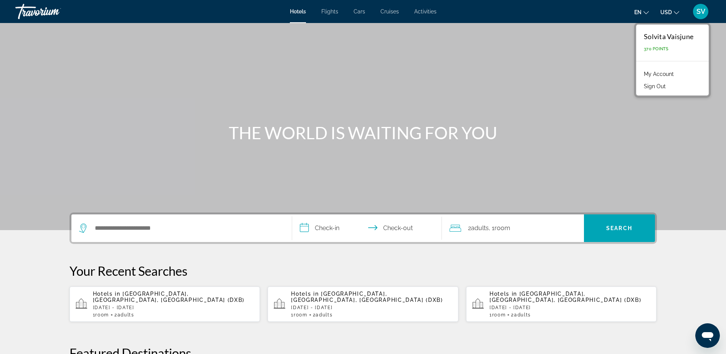
click at [664, 75] on link "My Account" at bounding box center [659, 74] width 38 height 10
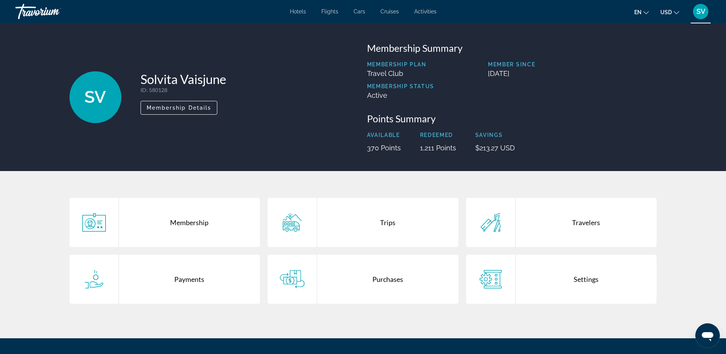
click at [368, 225] on div "Trips" at bounding box center [387, 222] width 141 height 49
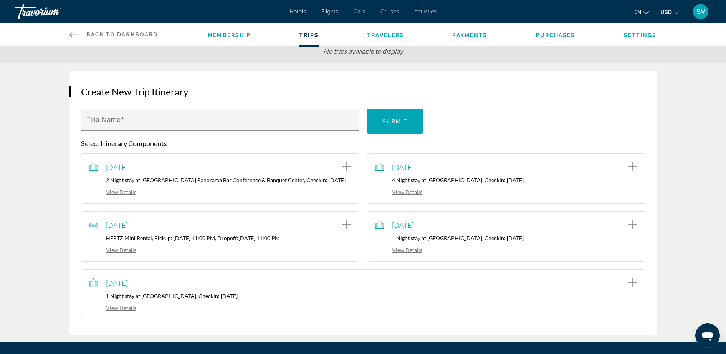
scroll to position [96, 0]
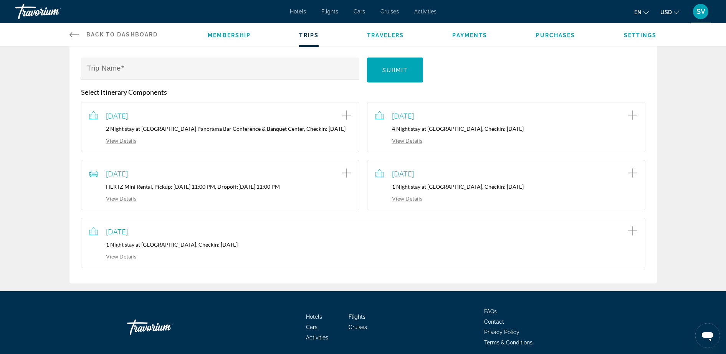
click at [409, 202] on link "View Details" at bounding box center [398, 198] width 47 height 7
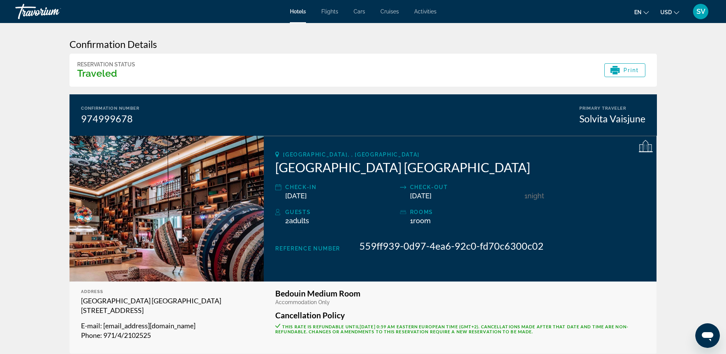
scroll to position [48, 0]
